Goal: Information Seeking & Learning: Learn about a topic

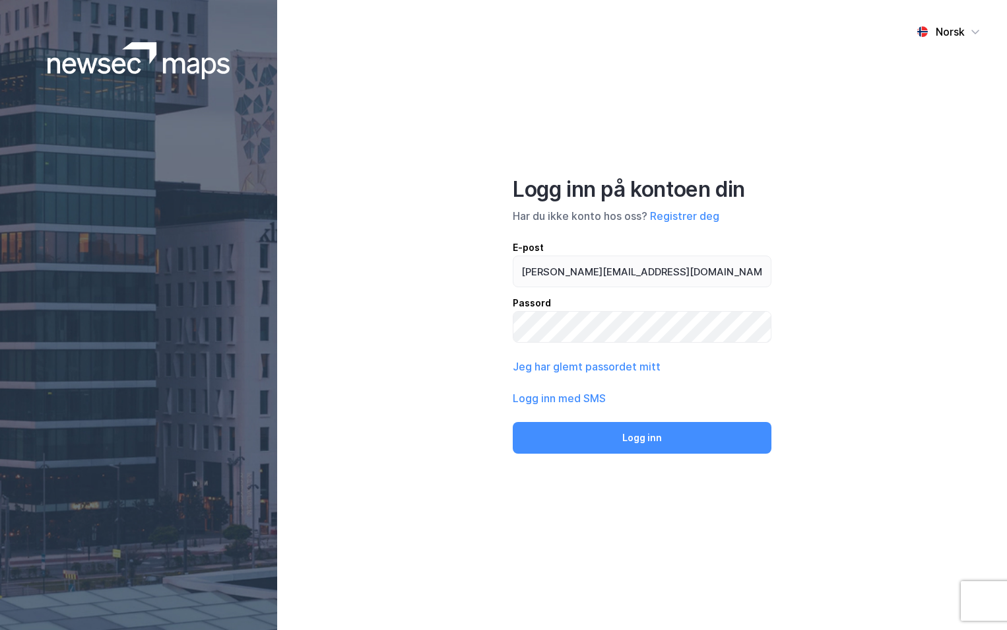
type input "[PERSON_NAME][EMAIL_ADDRESS][DOMAIN_NAME]"
click at [513, 422] on button "Logg inn" at bounding box center [642, 438] width 259 height 32
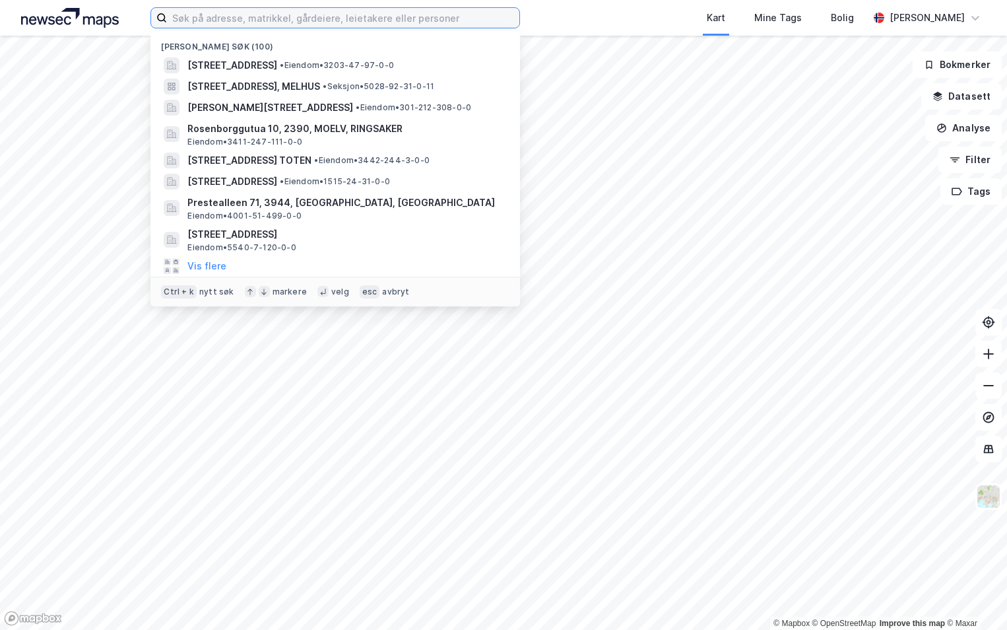
click at [208, 20] on input at bounding box center [343, 18] width 352 height 20
paste input "0301/225/365/0/1"
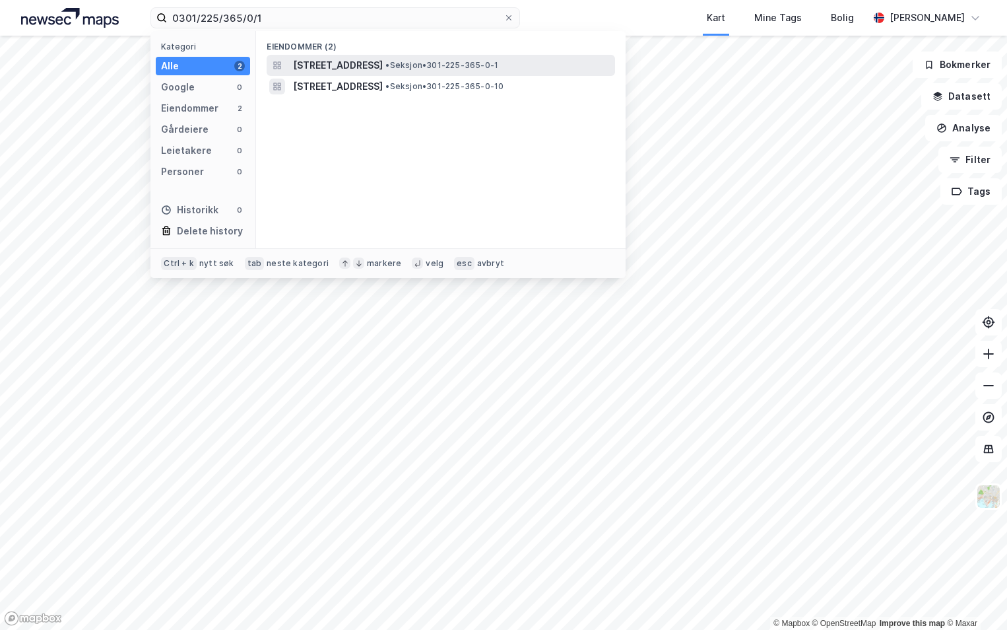
click at [317, 75] on div "[STREET_ADDRESS] • Seksjon • 301-225-365-0-1" at bounding box center [441, 65] width 348 height 21
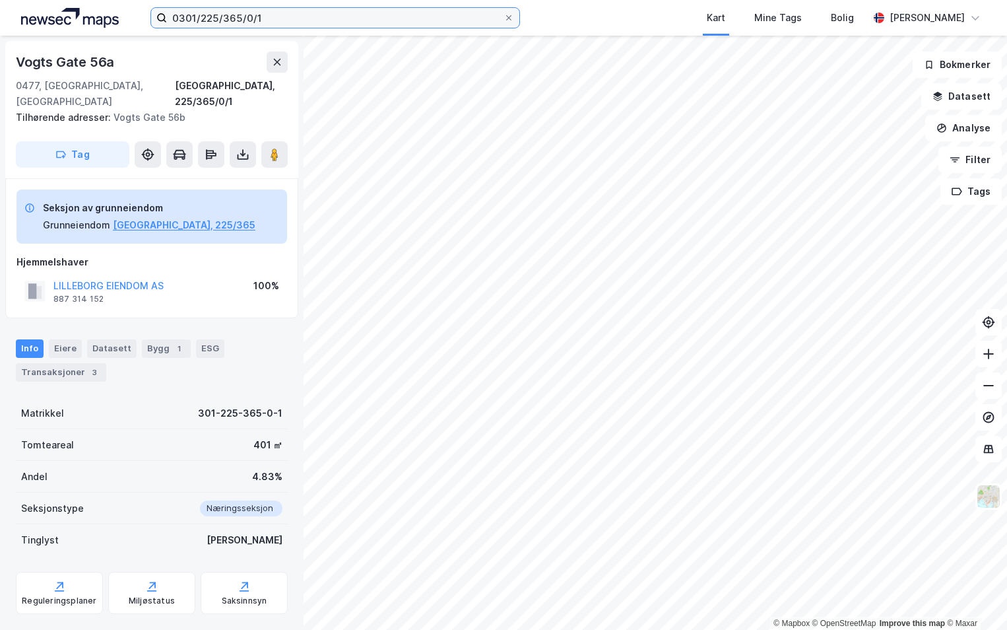
click at [265, 12] on input "0301/225/365/0/1" at bounding box center [335, 18] width 337 height 20
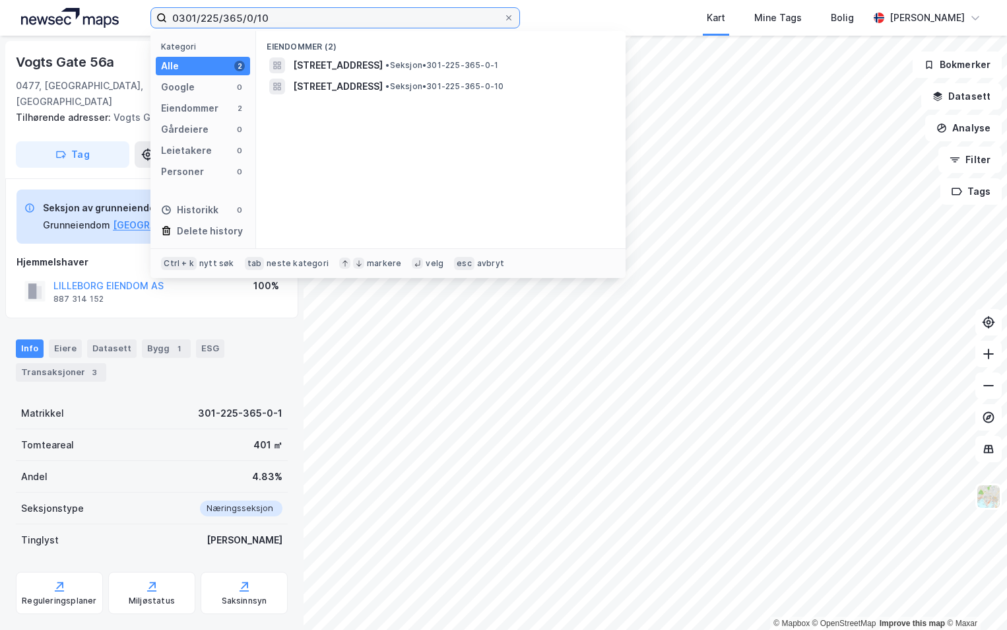
type input "0301/225/365/0/10"
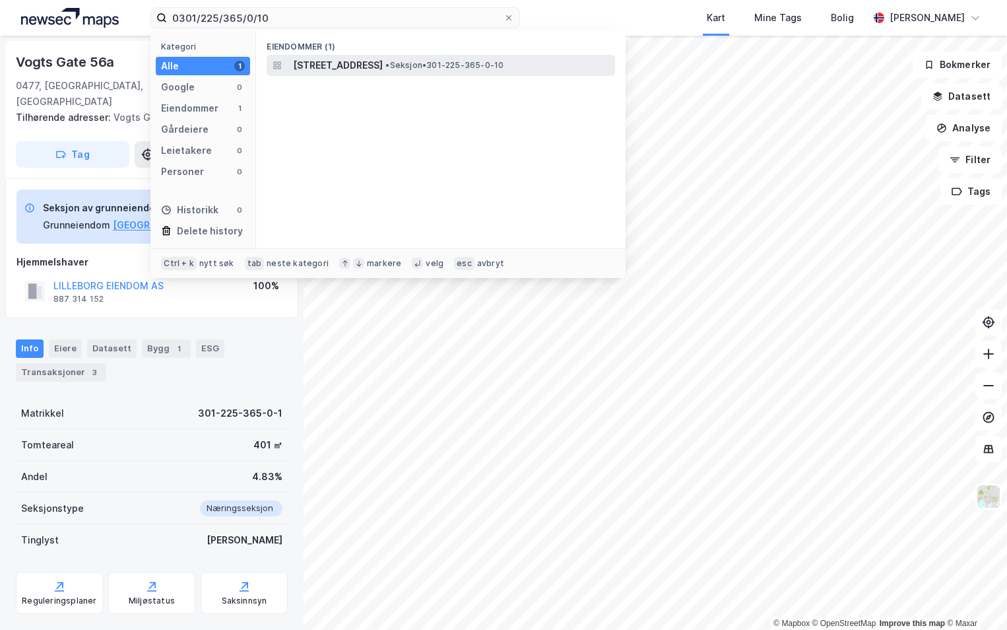
click at [383, 63] on span "[STREET_ADDRESS]" at bounding box center [338, 65] width 90 height 16
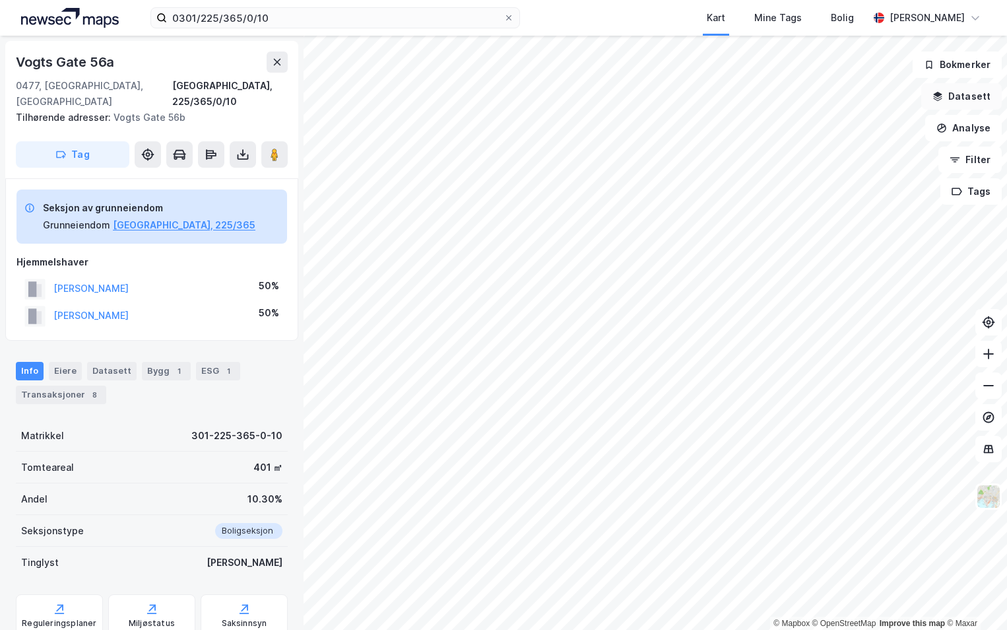
click at [958, 92] on button "Datasett" at bounding box center [961, 96] width 81 height 26
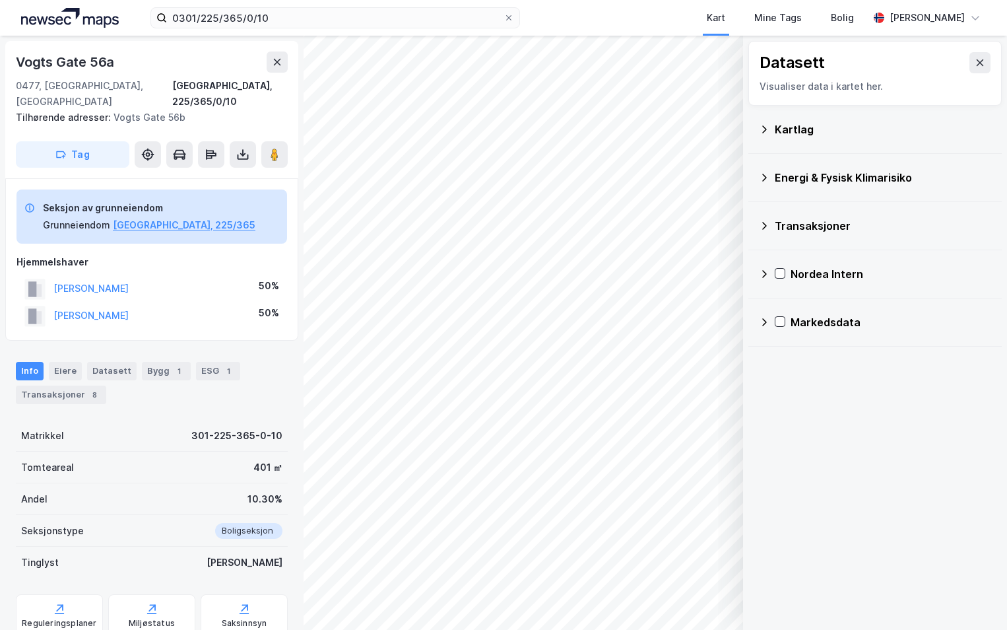
click at [763, 129] on icon at bounding box center [764, 129] width 11 height 11
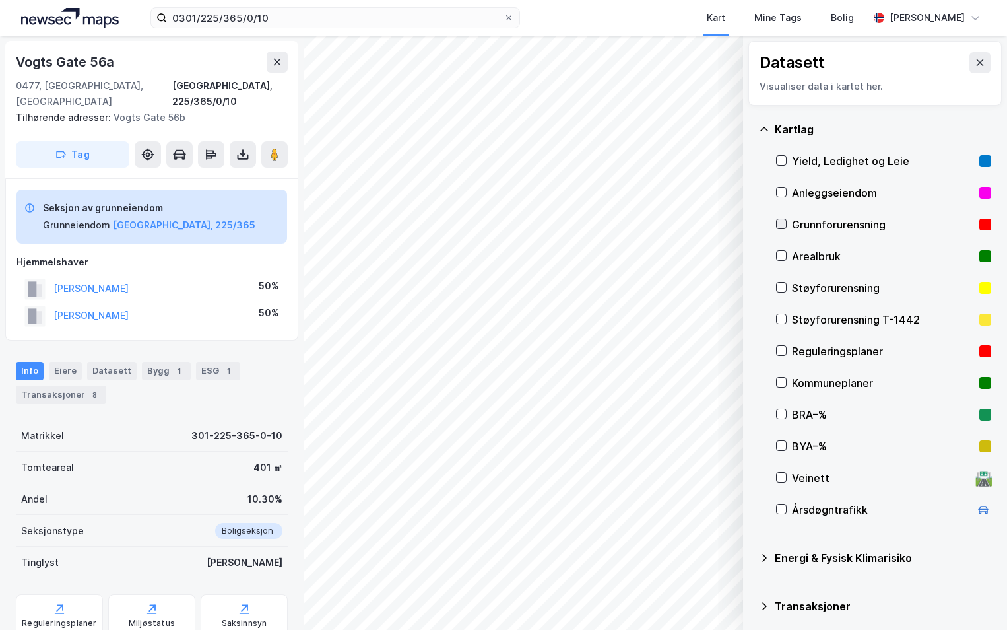
click at [783, 220] on icon at bounding box center [781, 223] width 9 height 9
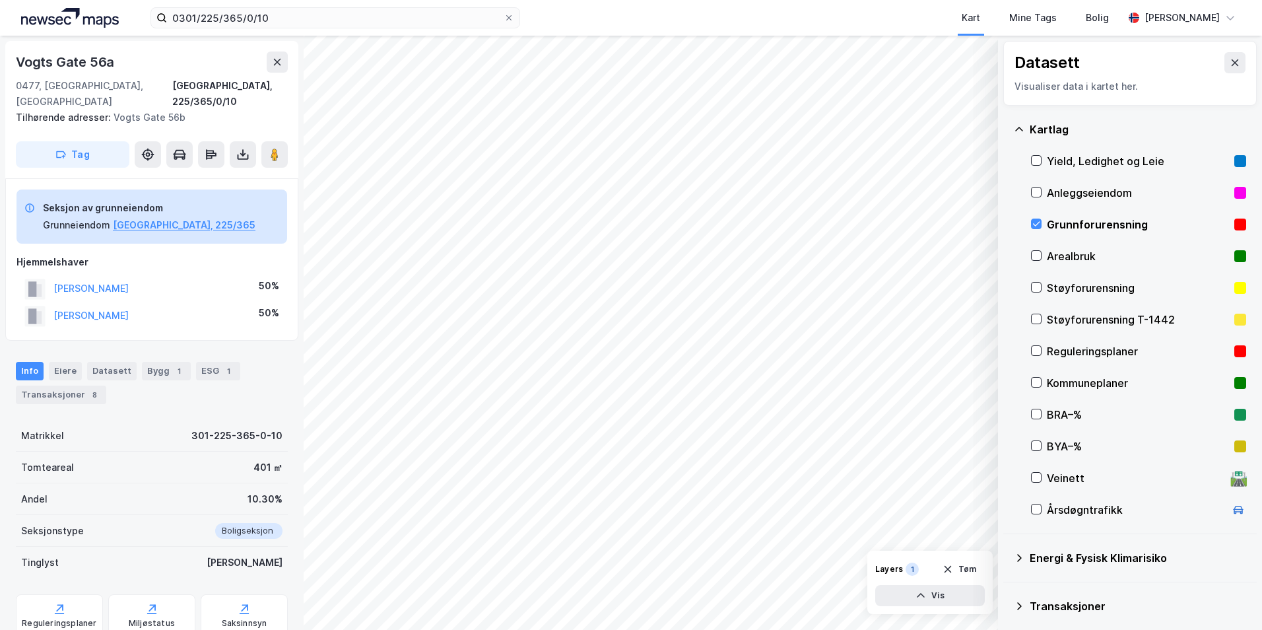
scroll to position [102, 0]
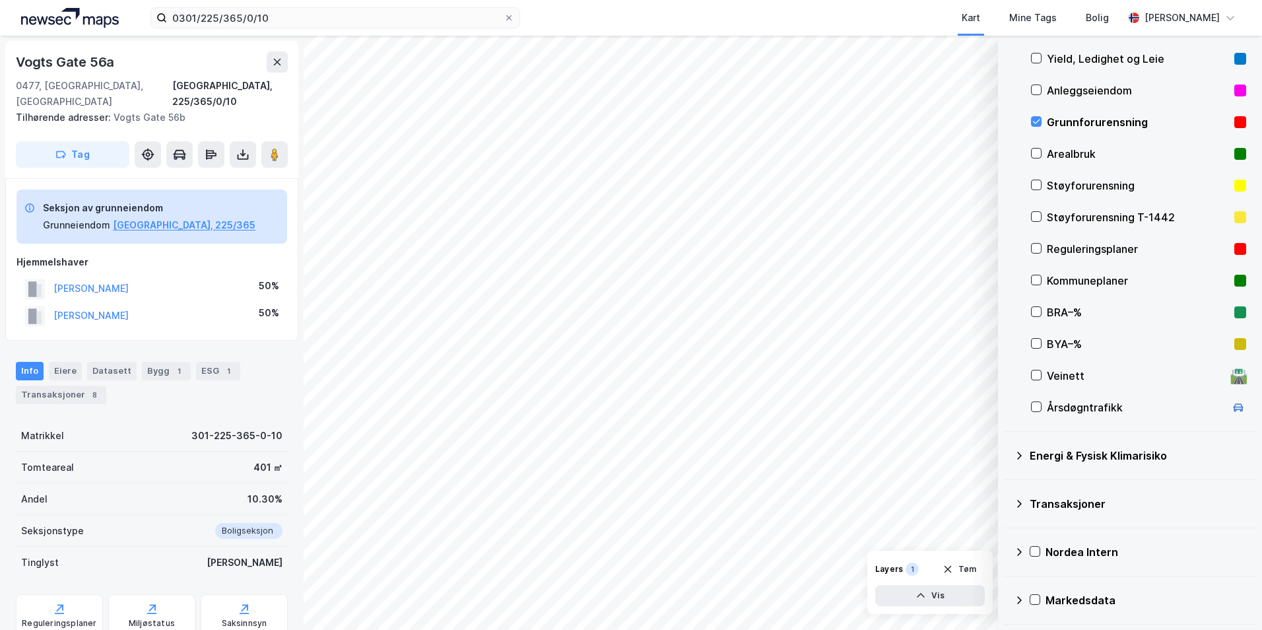
click at [1006, 455] on icon at bounding box center [1019, 455] width 5 height 8
click at [1006, 486] on icon at bounding box center [1052, 486] width 7 height 5
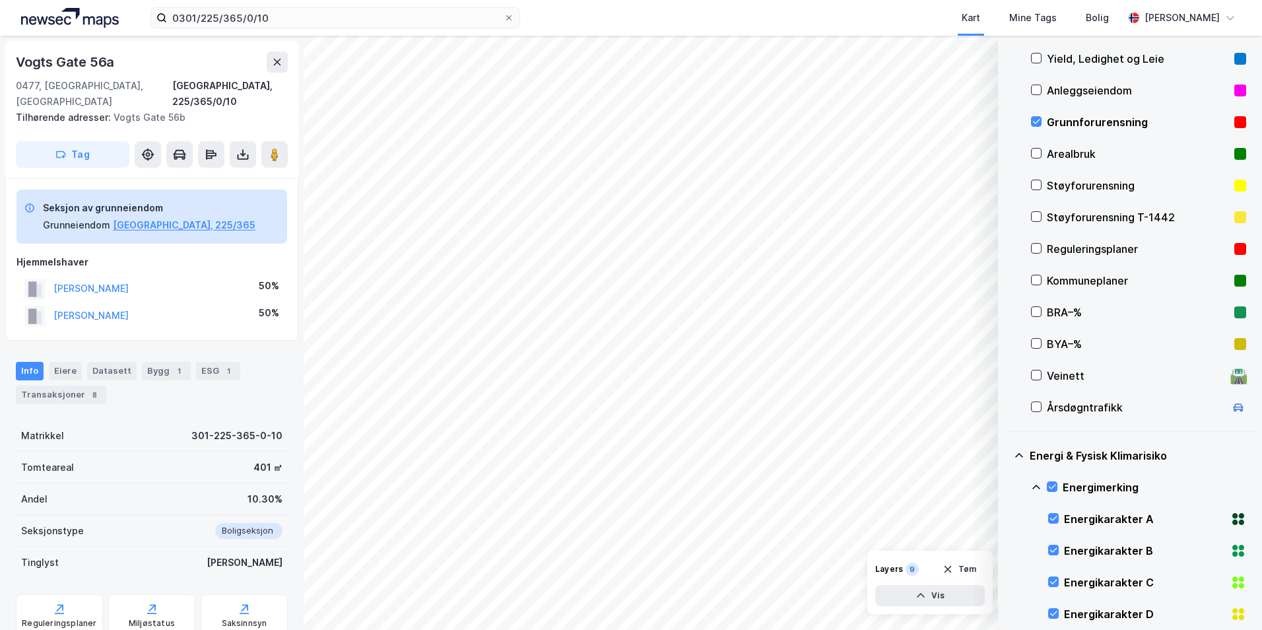
click at [1006, 486] on icon at bounding box center [1036, 487] width 11 height 11
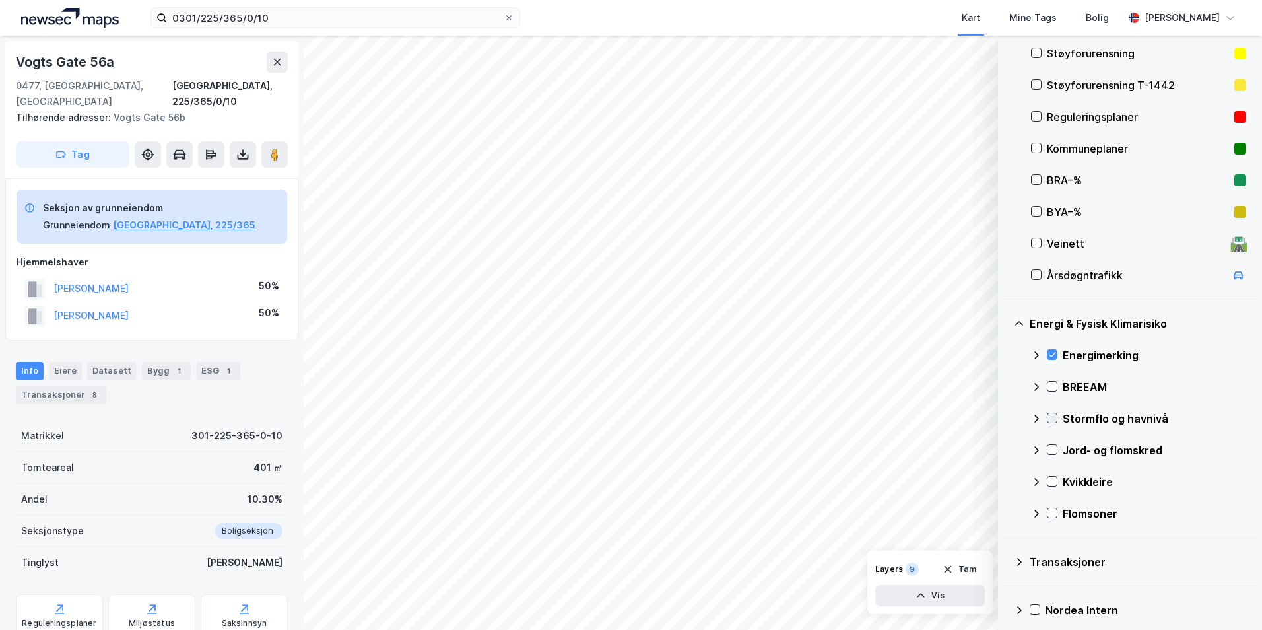
click at [1006, 418] on icon at bounding box center [1052, 418] width 7 height 5
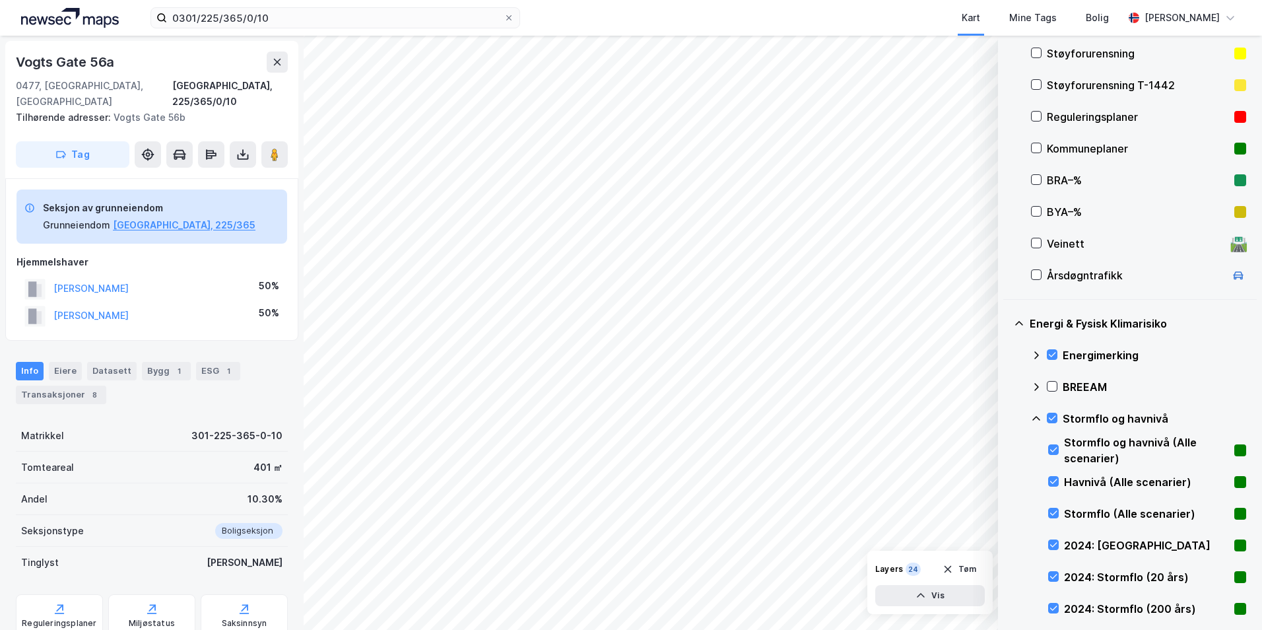
click at [1006, 416] on icon at bounding box center [1036, 418] width 8 height 5
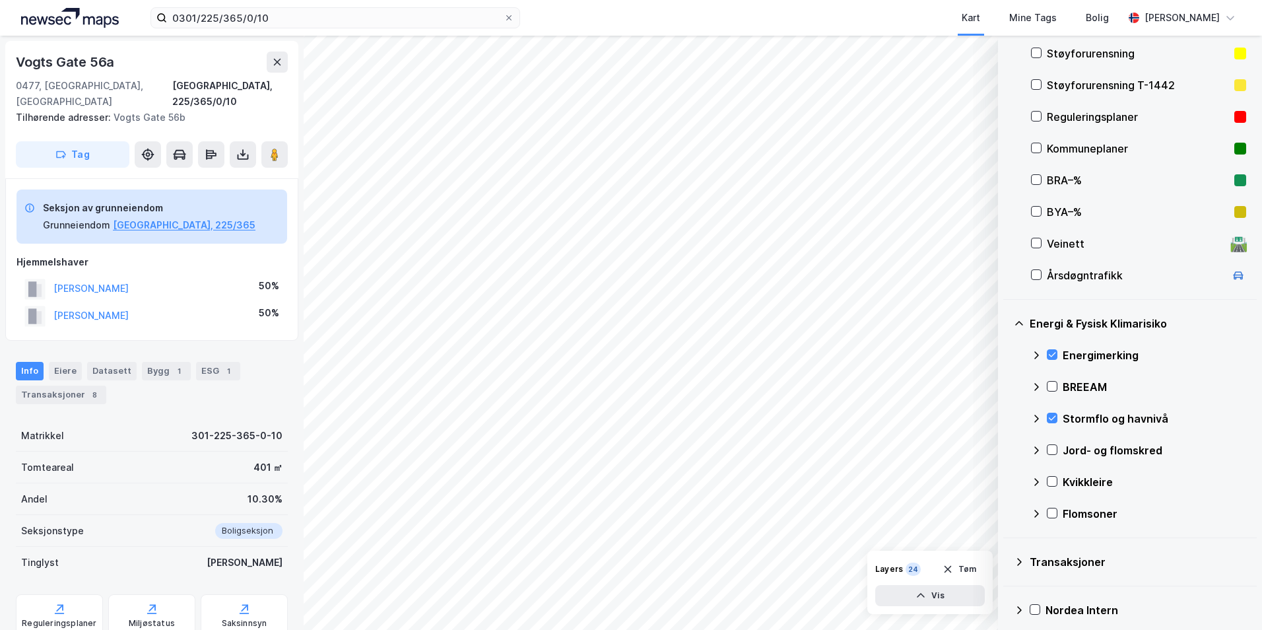
scroll to position [292, 0]
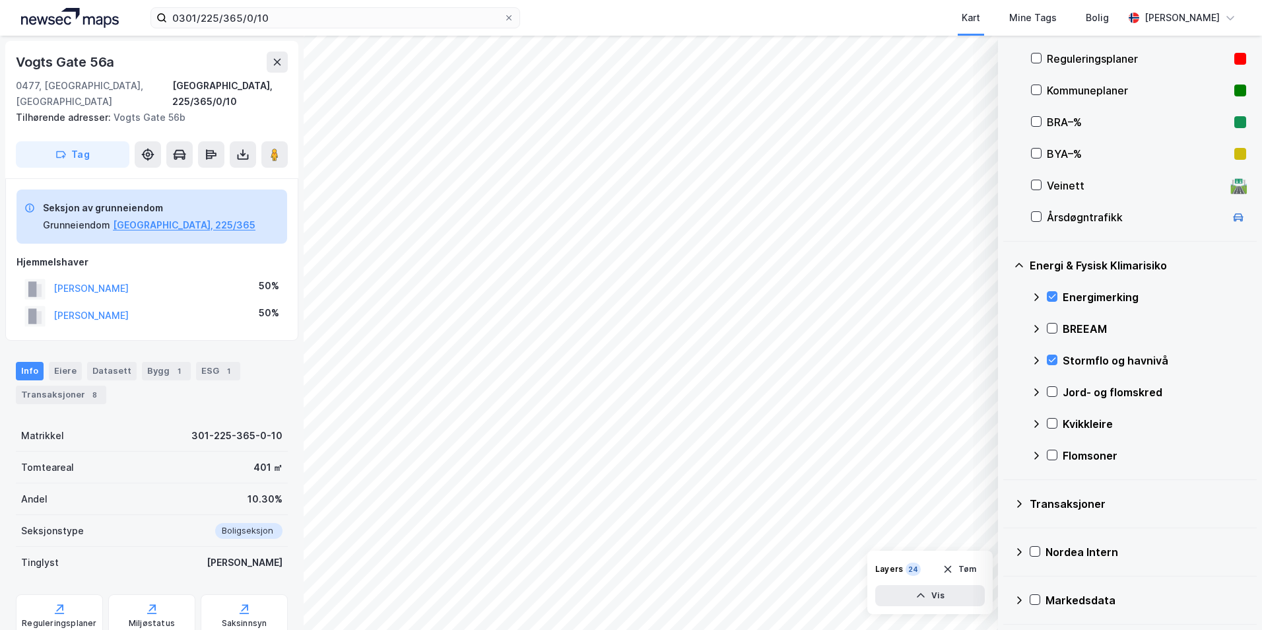
click at [1006, 391] on icon at bounding box center [1051, 391] width 9 height 9
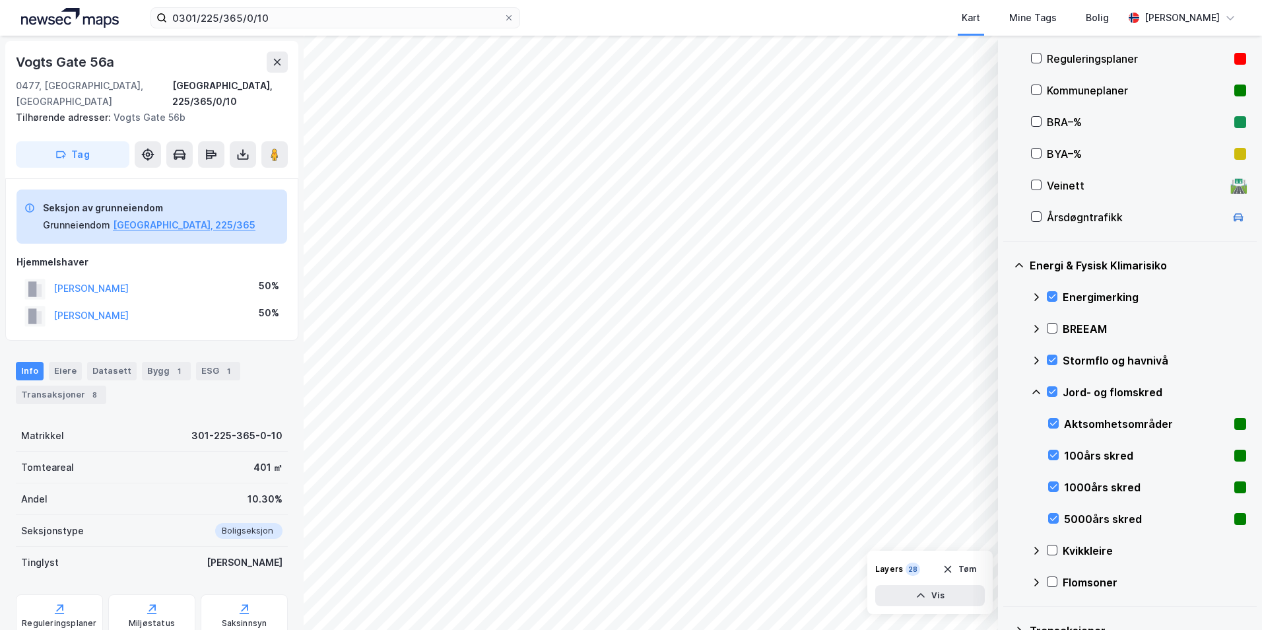
click at [1006, 393] on icon at bounding box center [1036, 392] width 11 height 11
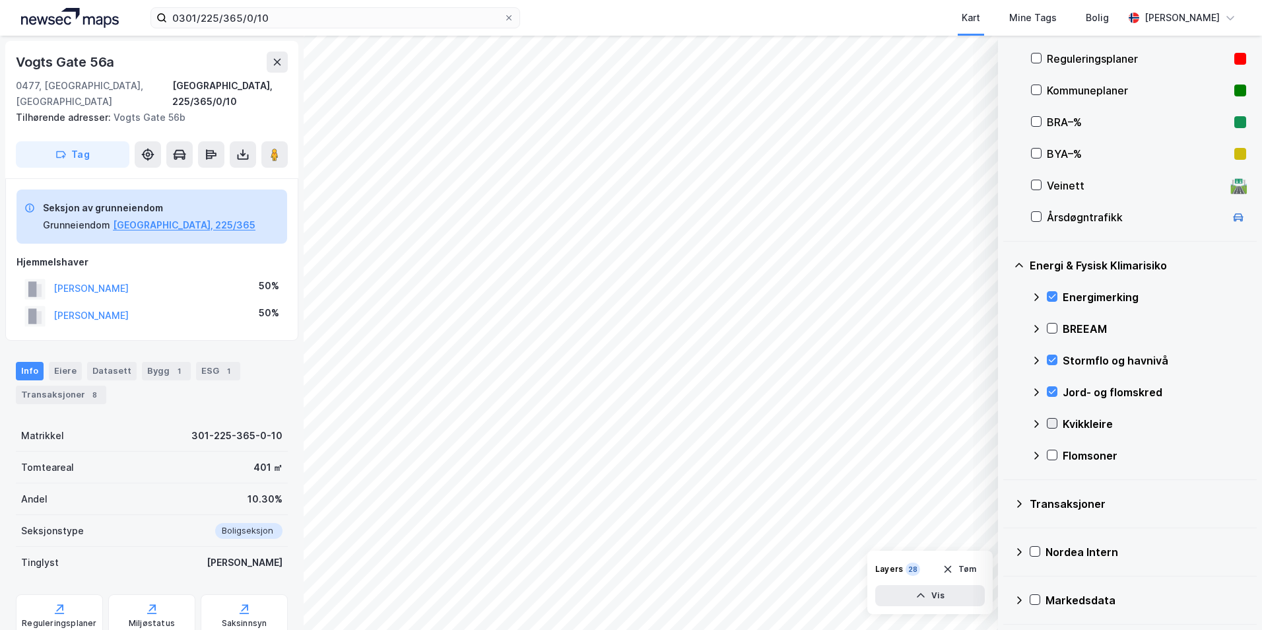
click at [1006, 420] on icon at bounding box center [1051, 422] width 9 height 9
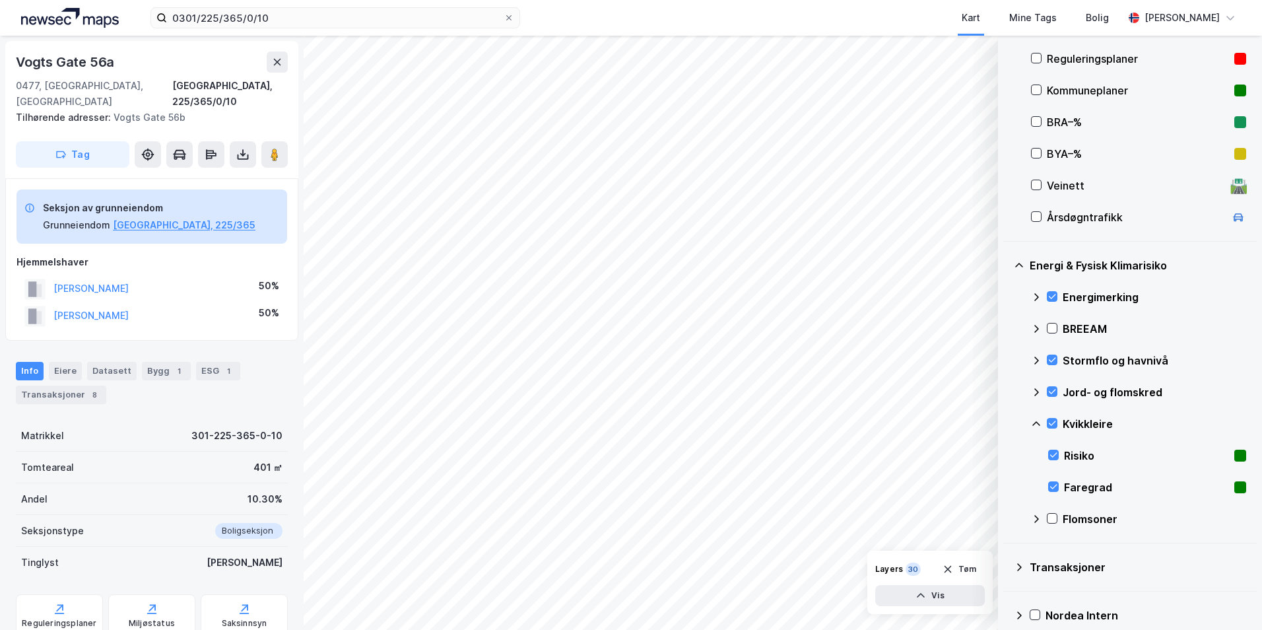
click at [1006, 424] on icon at bounding box center [1036, 423] width 11 height 11
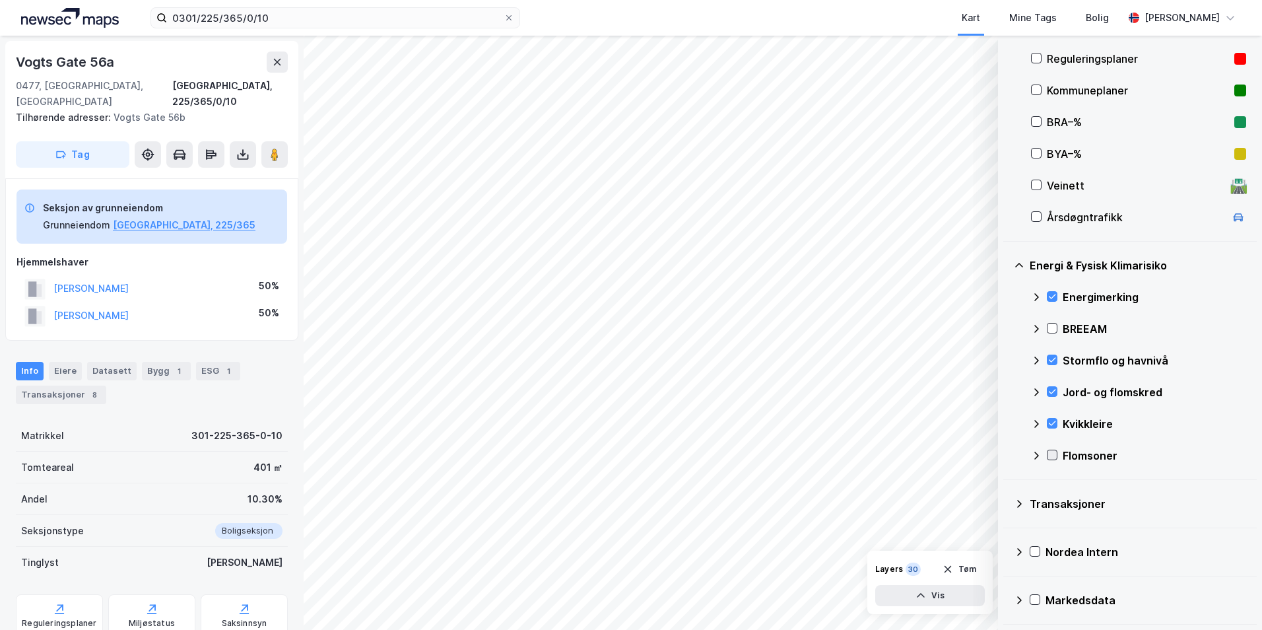
click at [1006, 454] on icon at bounding box center [1051, 454] width 9 height 9
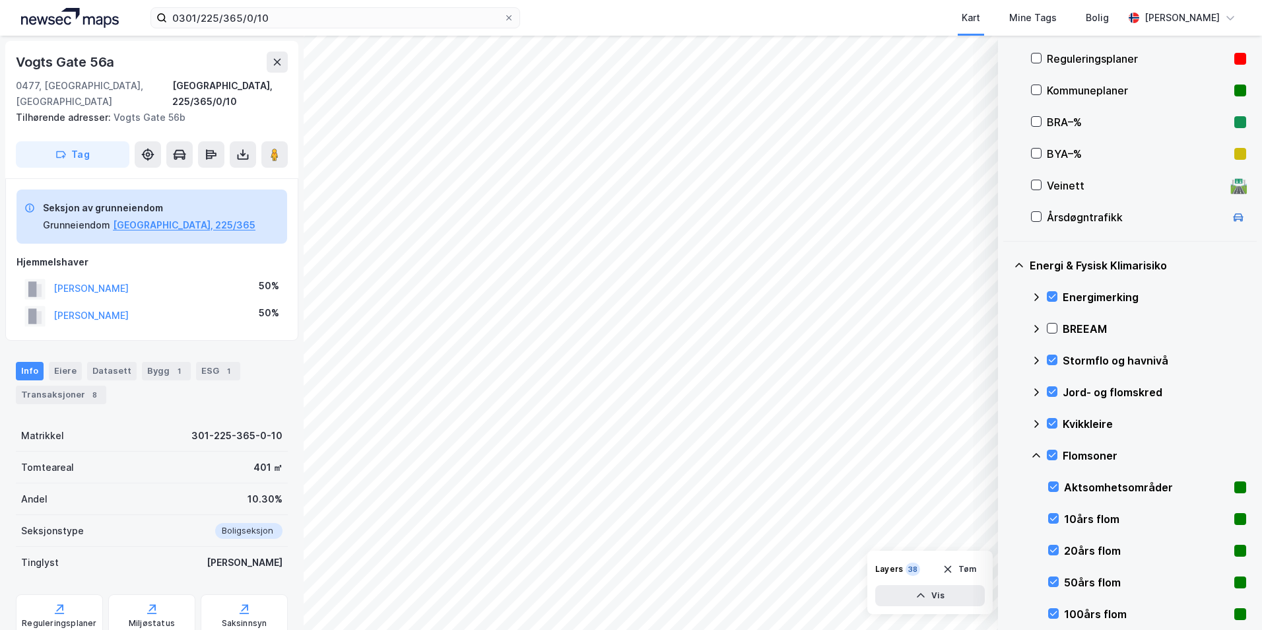
click at [1006, 455] on icon at bounding box center [1036, 455] width 8 height 5
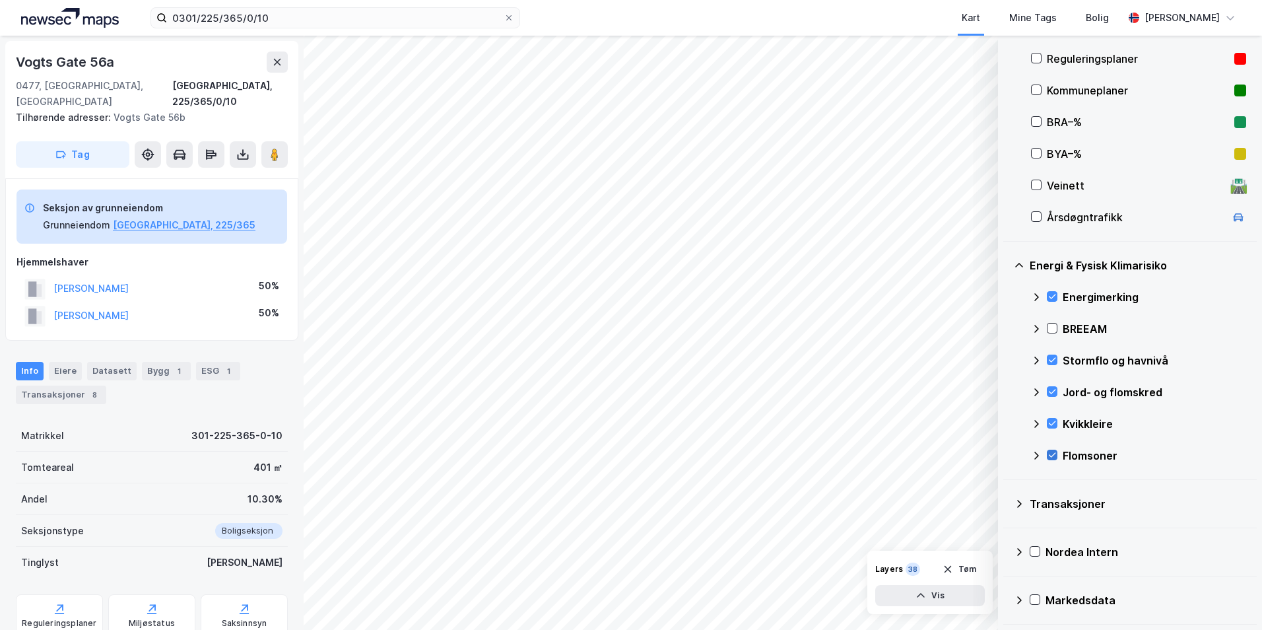
click at [1006, 453] on icon at bounding box center [1051, 454] width 9 height 9
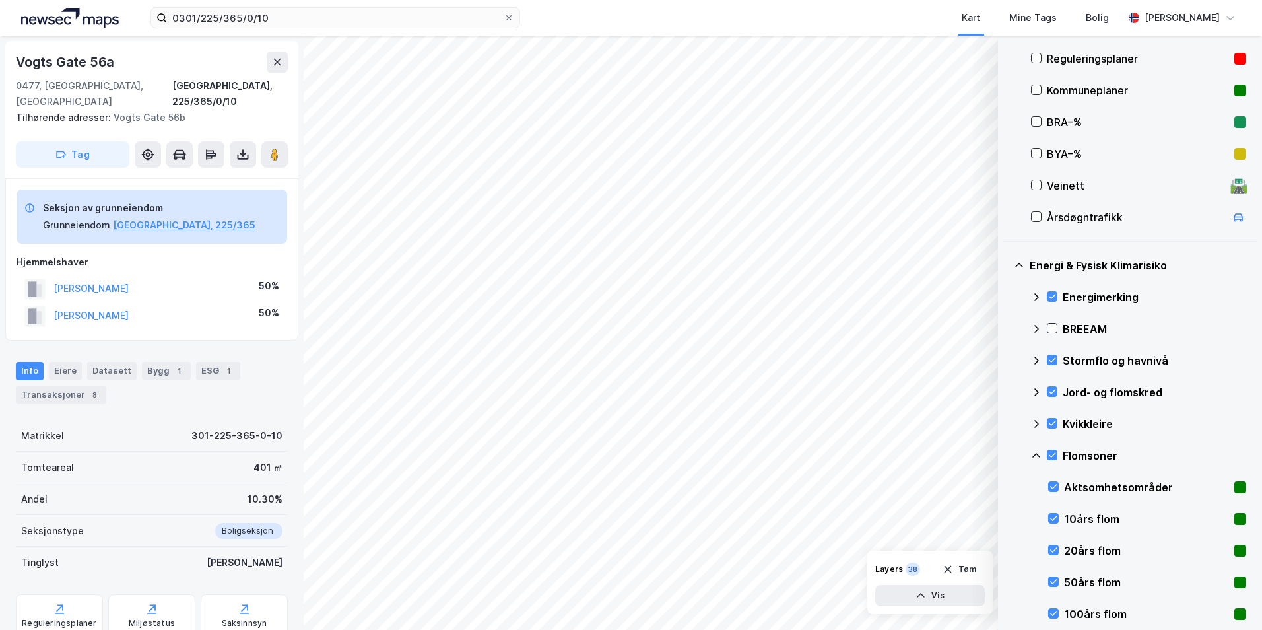
click at [1006, 456] on icon at bounding box center [1036, 455] width 11 height 11
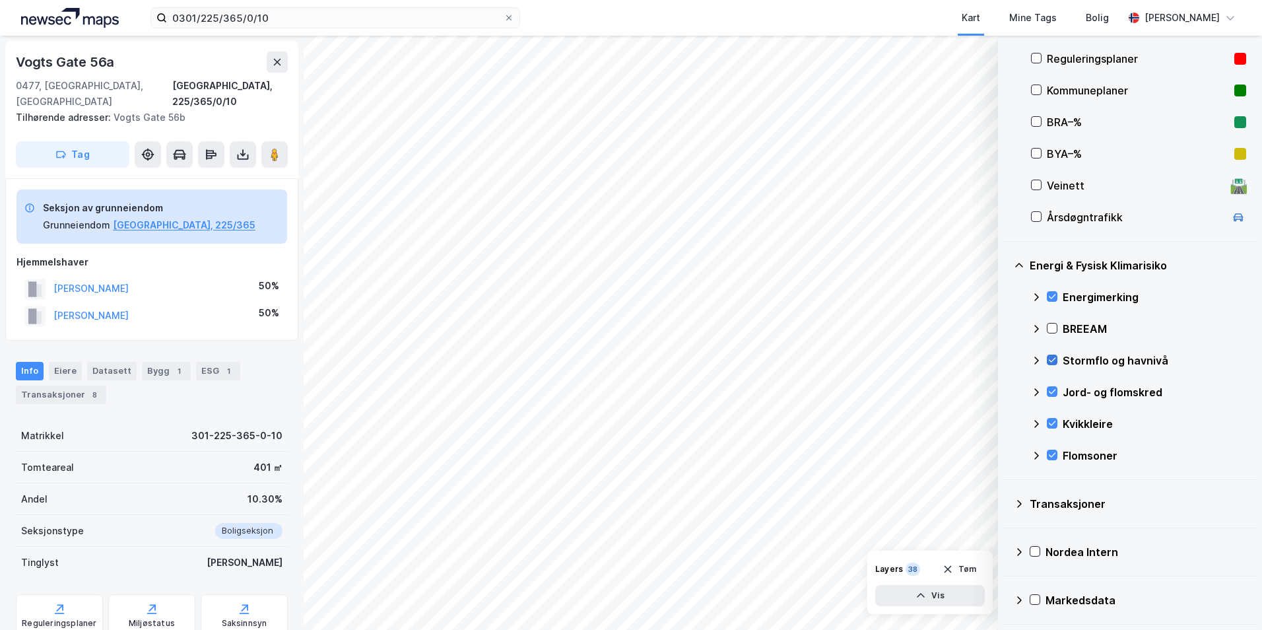
click at [1006, 359] on icon at bounding box center [1051, 359] width 9 height 9
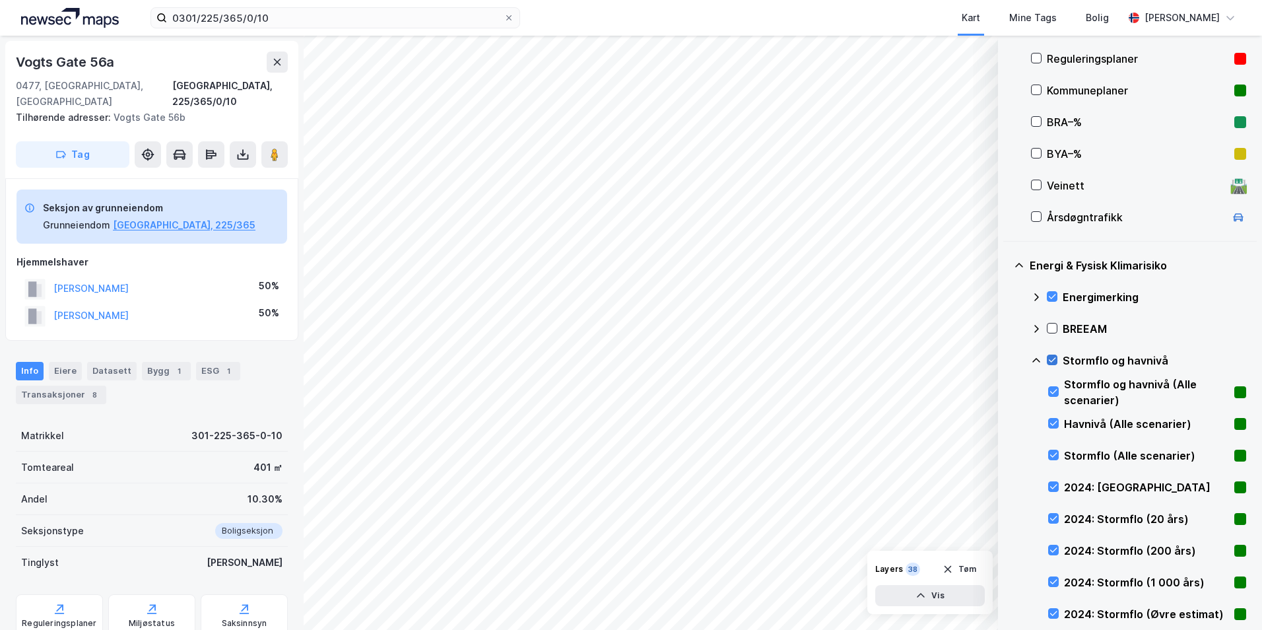
click at [1006, 359] on icon at bounding box center [1051, 359] width 9 height 9
click at [1006, 363] on icon at bounding box center [1036, 360] width 11 height 11
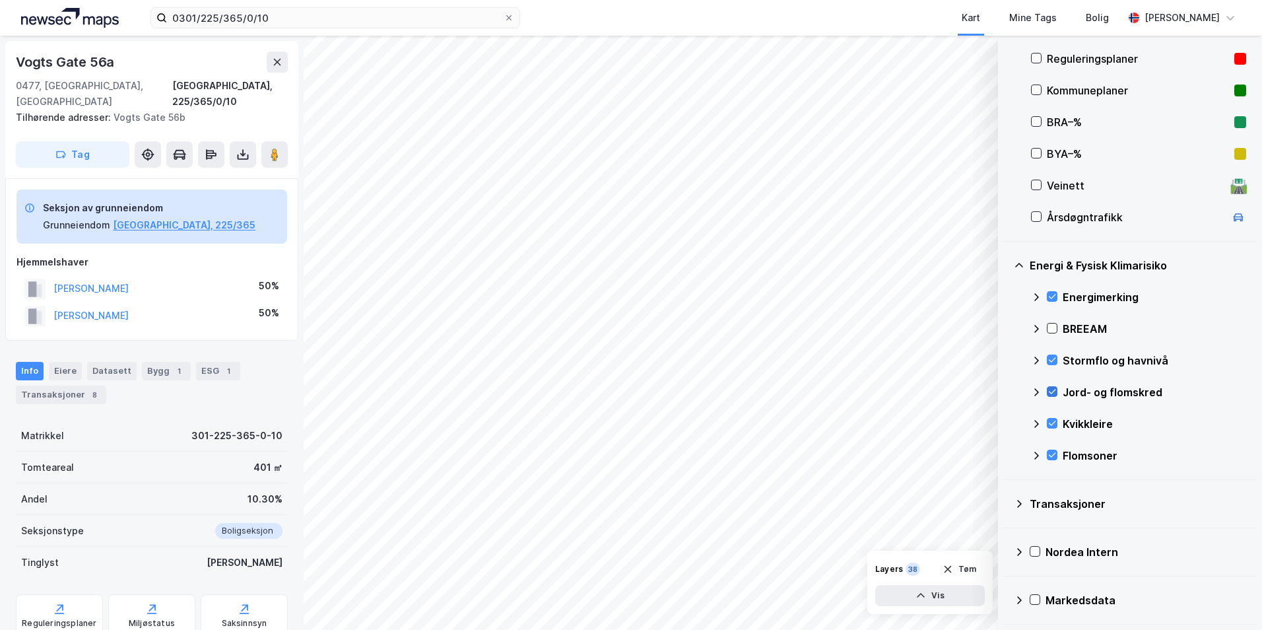
click at [1006, 389] on icon at bounding box center [1051, 391] width 9 height 9
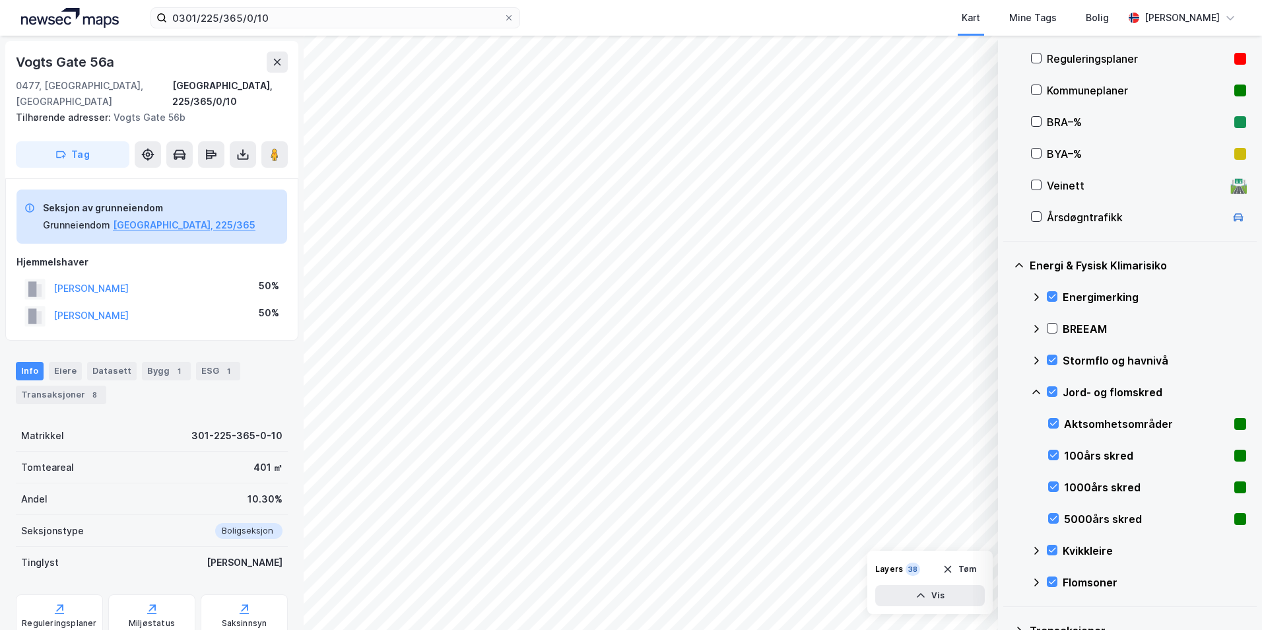
click at [1006, 390] on icon at bounding box center [1036, 391] width 8 height 5
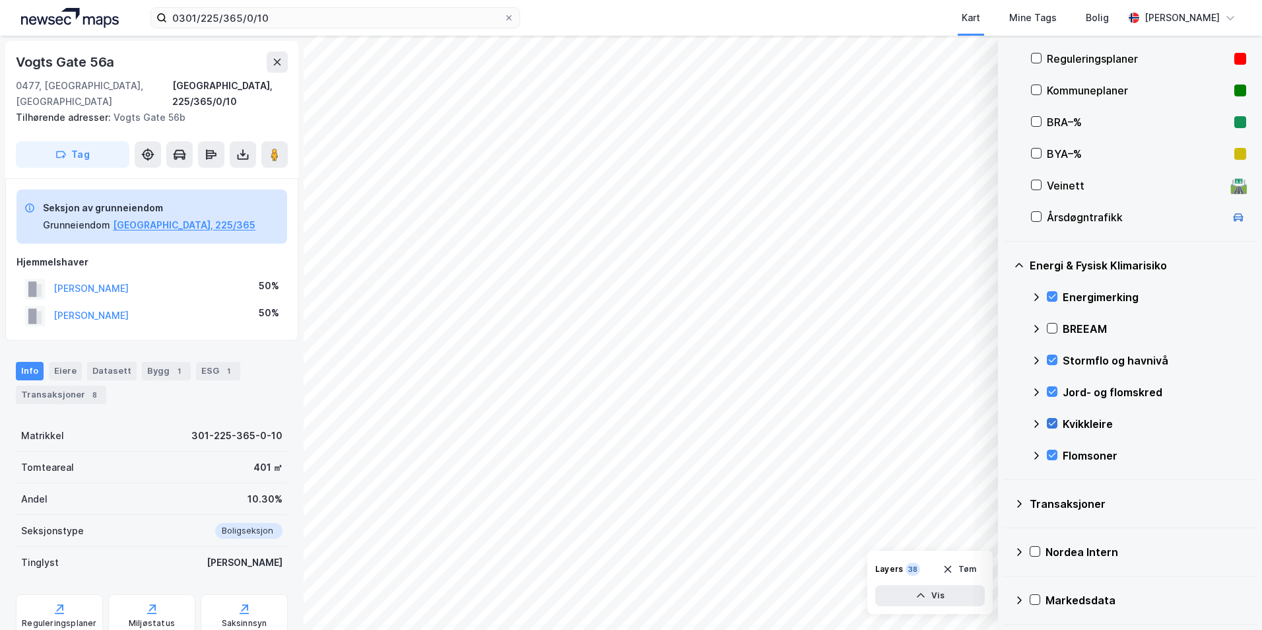
click at [1006, 422] on icon at bounding box center [1051, 422] width 9 height 9
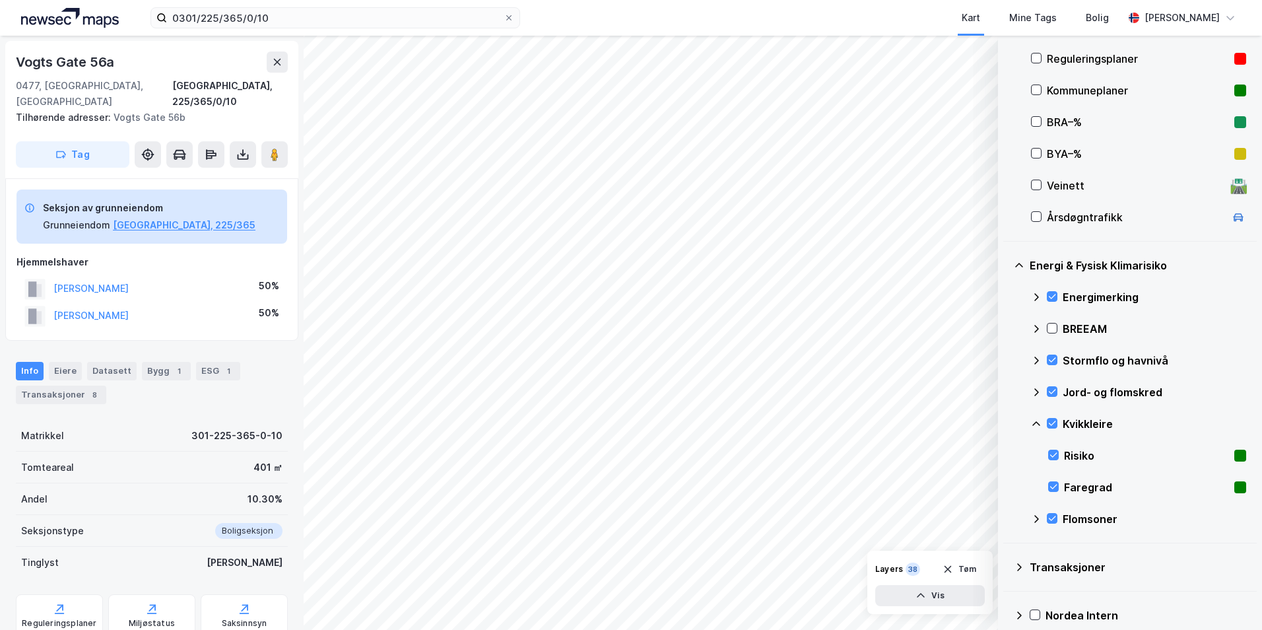
click at [1006, 420] on icon at bounding box center [1036, 423] width 11 height 11
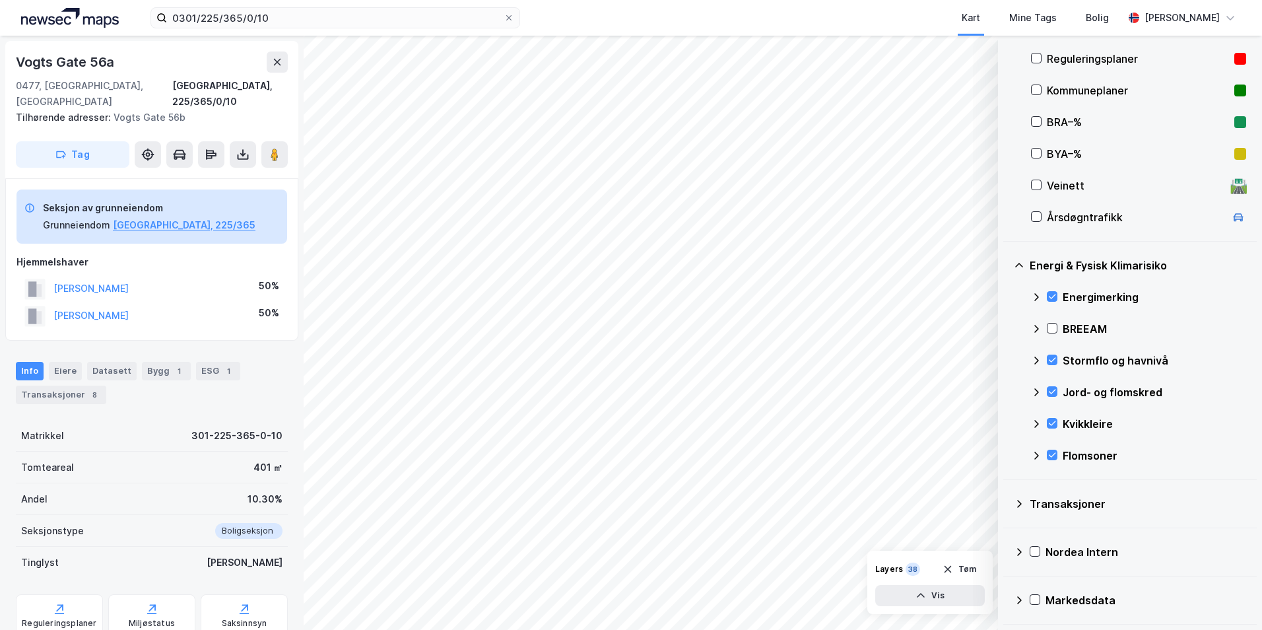
scroll to position [160, 0]
